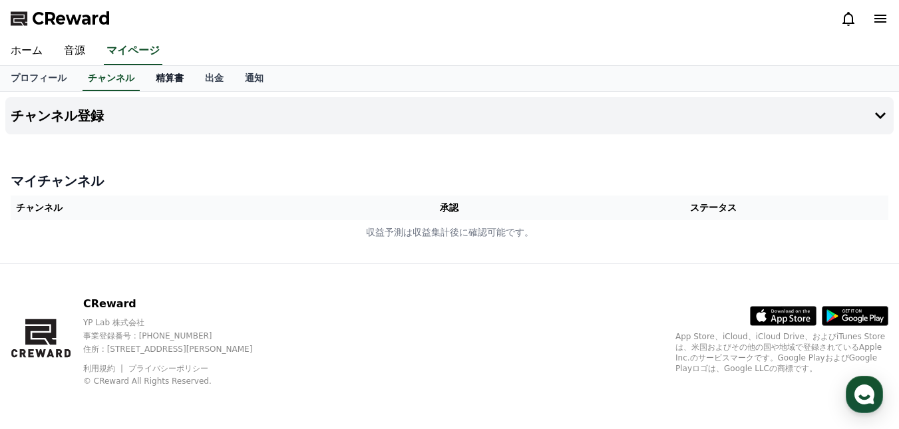
click at [146, 77] on link "精算書" at bounding box center [169, 78] width 49 height 25
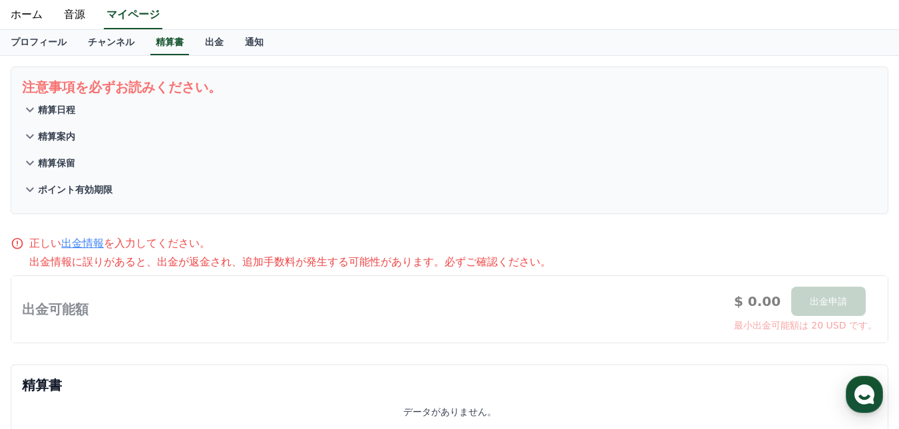
scroll to position [35, 0]
click at [55, 108] on p "精算日程" at bounding box center [56, 110] width 37 height 13
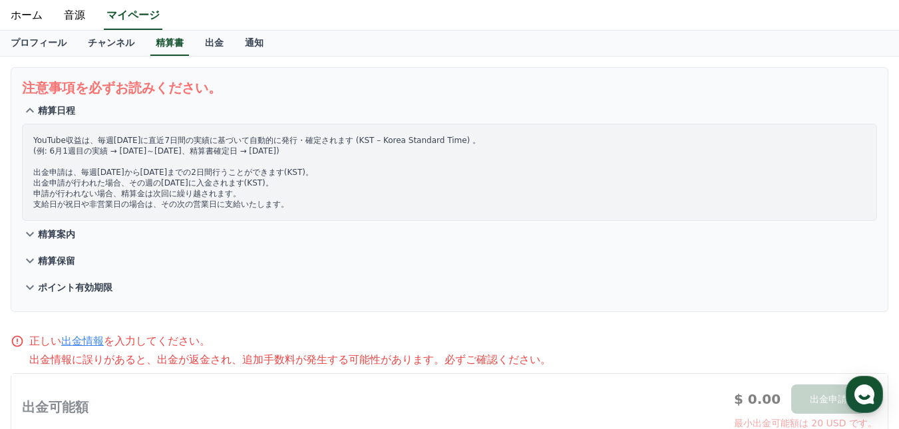
click at [47, 237] on p "精算案内" at bounding box center [56, 234] width 37 height 13
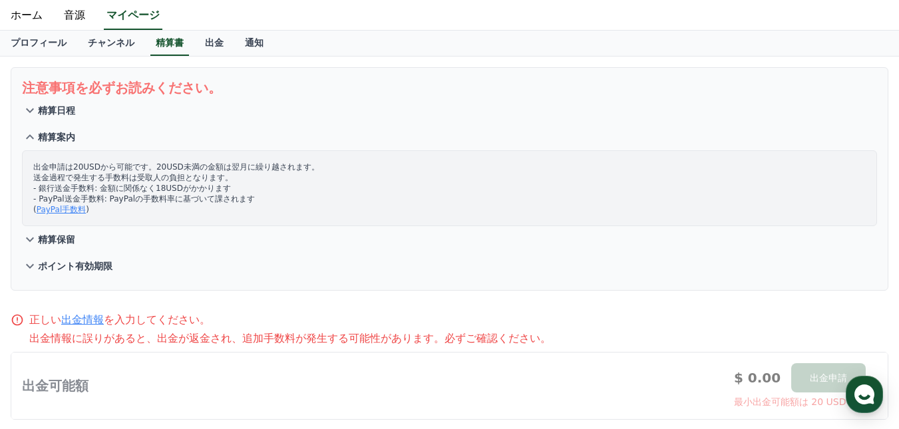
click at [47, 237] on p "精算保留" at bounding box center [56, 239] width 37 height 13
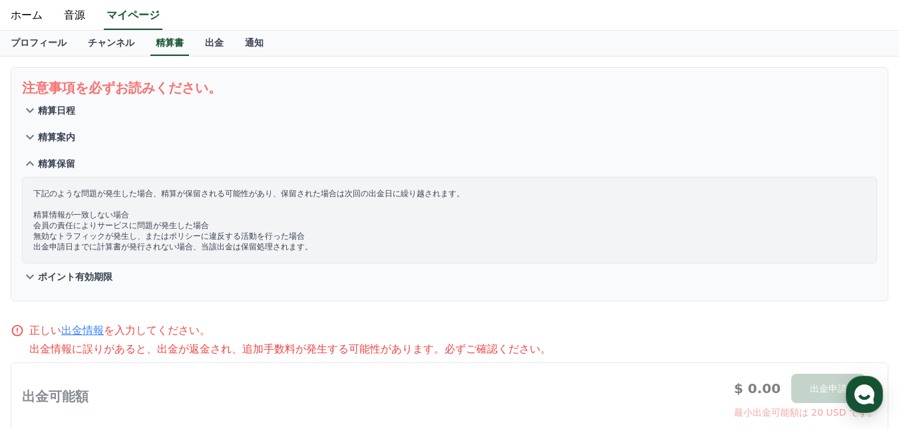
click at [51, 272] on p "ポイント有効期限" at bounding box center [75, 276] width 75 height 13
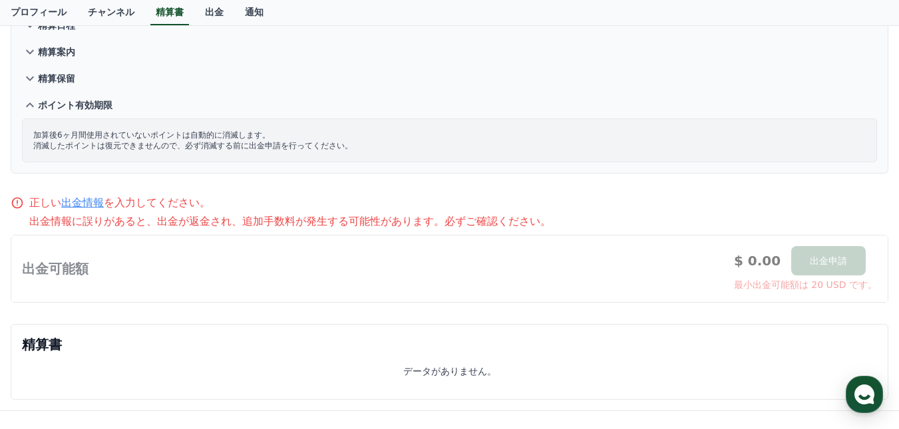
scroll to position [109, 0]
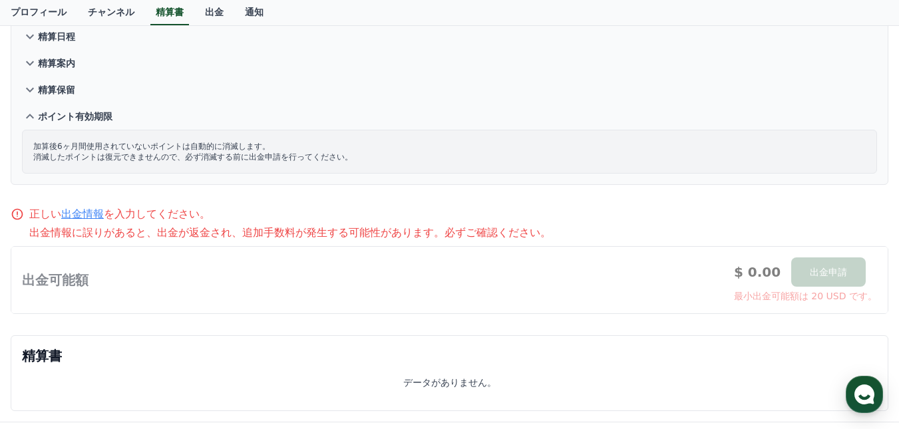
click at [73, 212] on link "出金情報" at bounding box center [82, 214] width 43 height 13
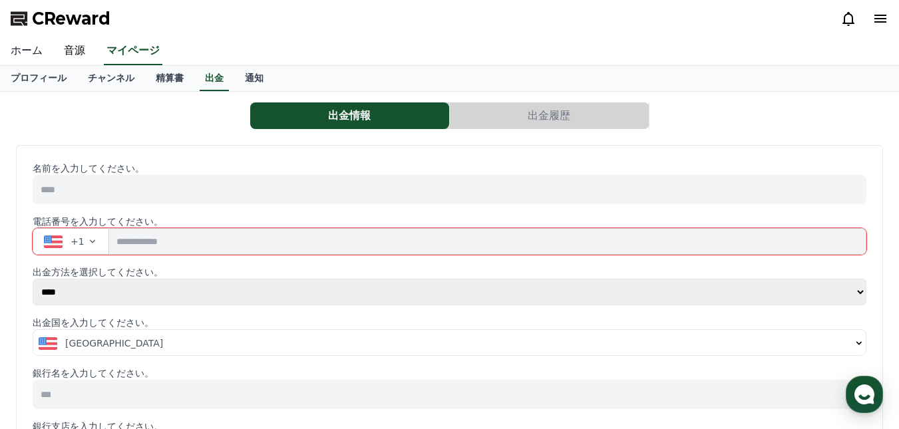
click at [19, 52] on link "ホーム" at bounding box center [26, 51] width 53 height 28
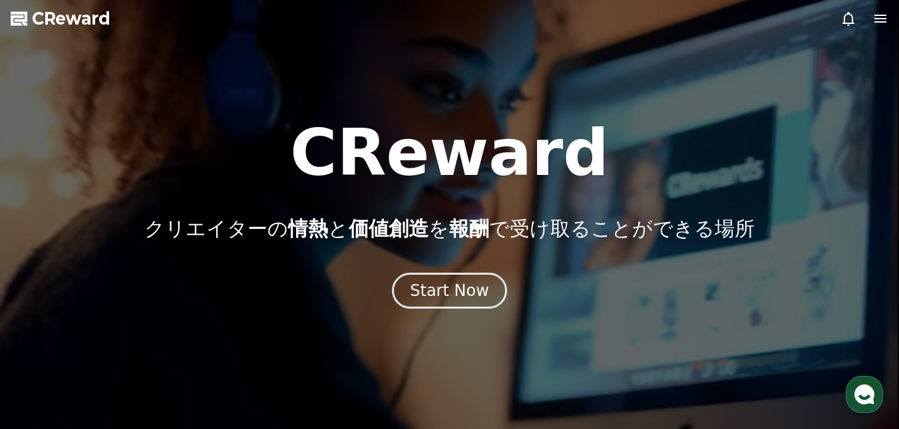
click at [879, 19] on icon at bounding box center [881, 19] width 12 height 8
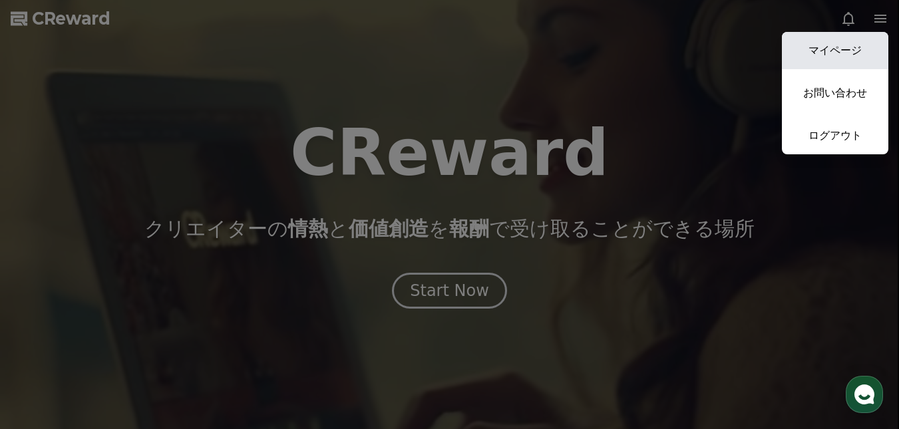
click at [836, 44] on link "マイページ" at bounding box center [835, 50] width 106 height 37
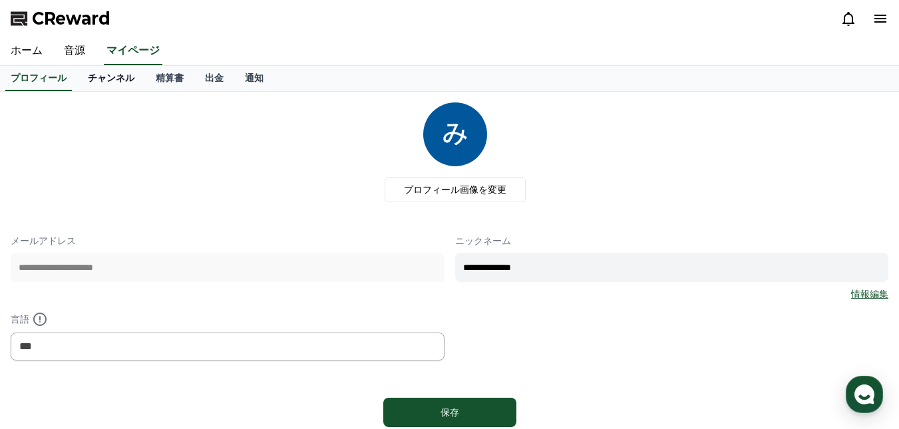
click at [93, 81] on link "チャンネル" at bounding box center [111, 78] width 68 height 25
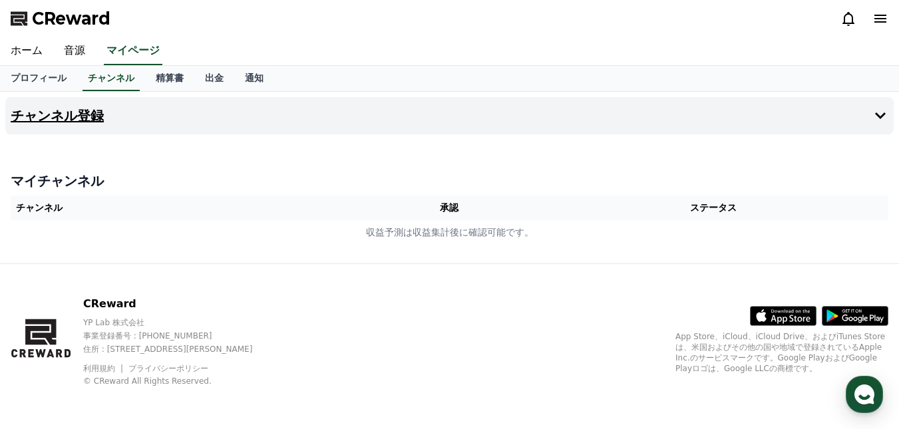
click at [62, 115] on h4 "チャンネル登録" at bounding box center [57, 115] width 93 height 15
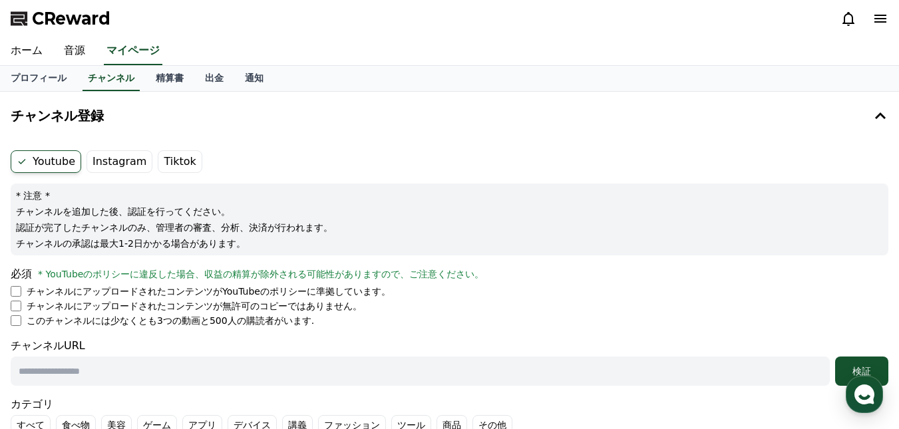
click at [114, 161] on label "Instagram" at bounding box center [120, 161] width 66 height 23
